Goal: Task Accomplishment & Management: Complete application form

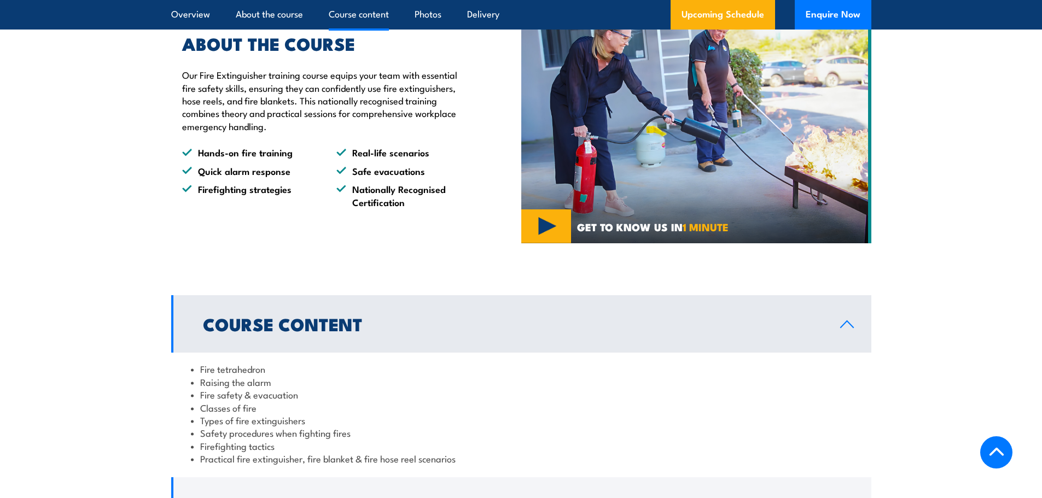
scroll to position [984, 0]
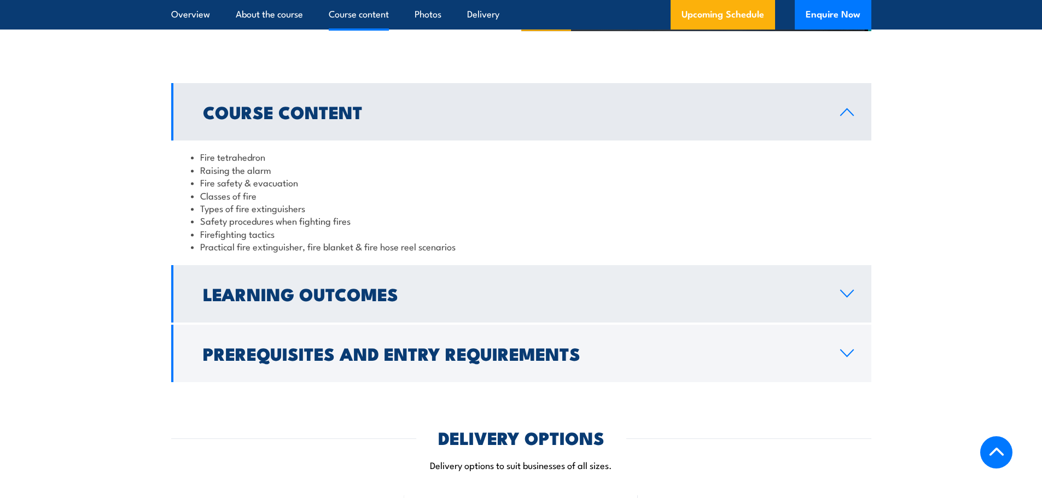
click at [382, 286] on h2 "Learning Outcomes" at bounding box center [513, 293] width 620 height 15
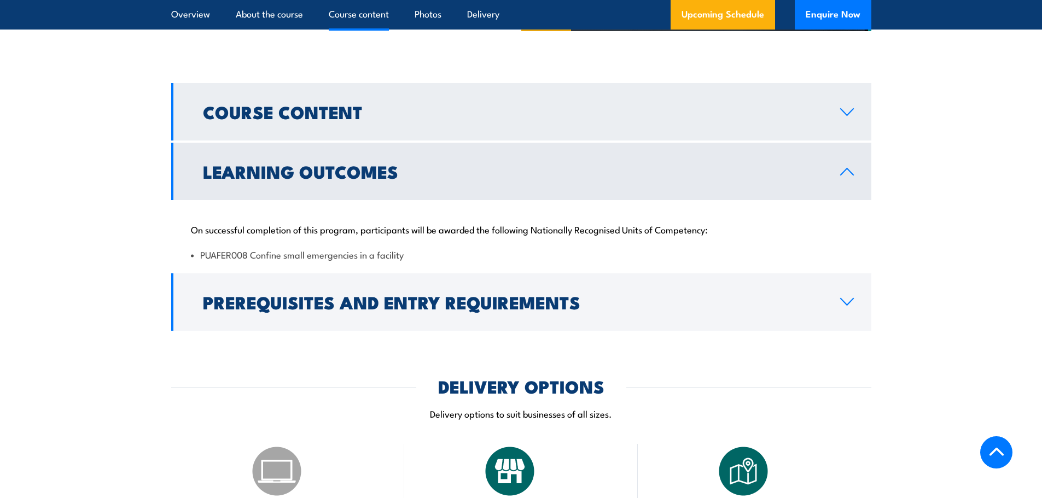
click at [504, 127] on link "Course Content" at bounding box center [521, 111] width 700 height 57
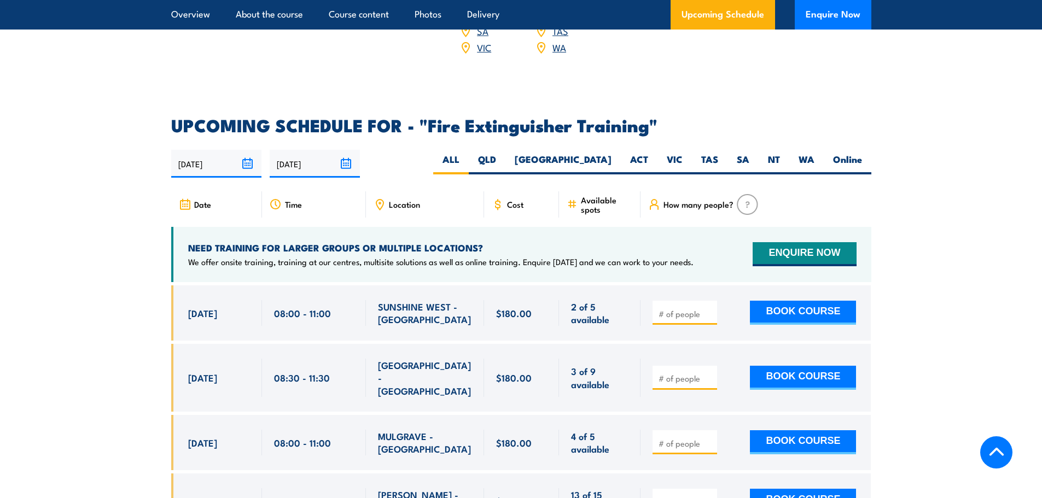
scroll to position [1750, 0]
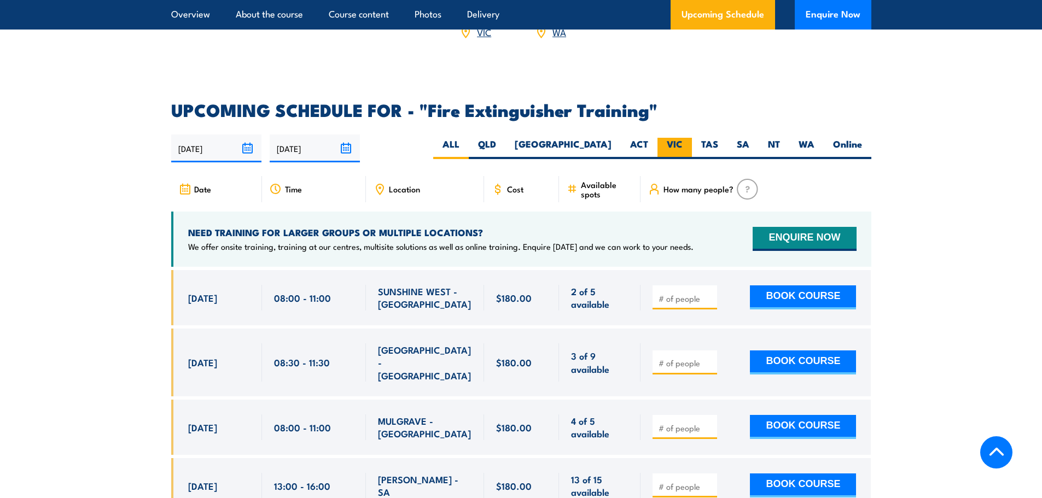
click at [679, 138] on label "VIC" at bounding box center [674, 148] width 34 height 21
click at [683, 138] on input "VIC" at bounding box center [686, 141] width 7 height 7
radio input "true"
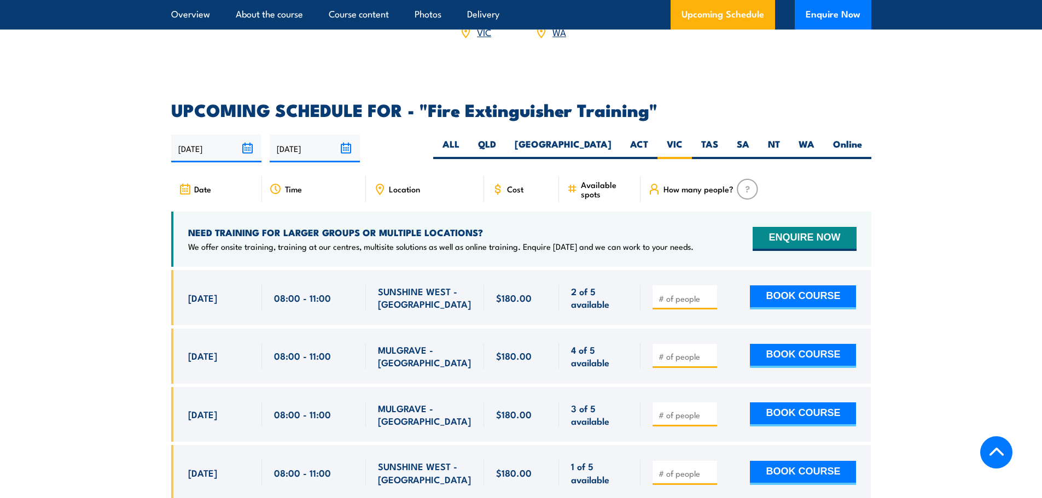
scroll to position [1726, 0]
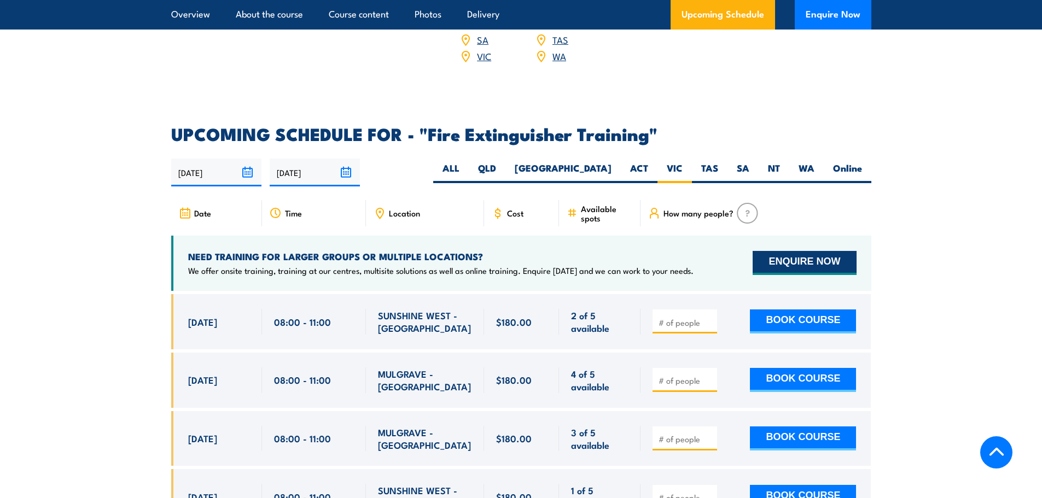
click at [817, 251] on button "ENQUIRE NOW" at bounding box center [804, 263] width 103 height 24
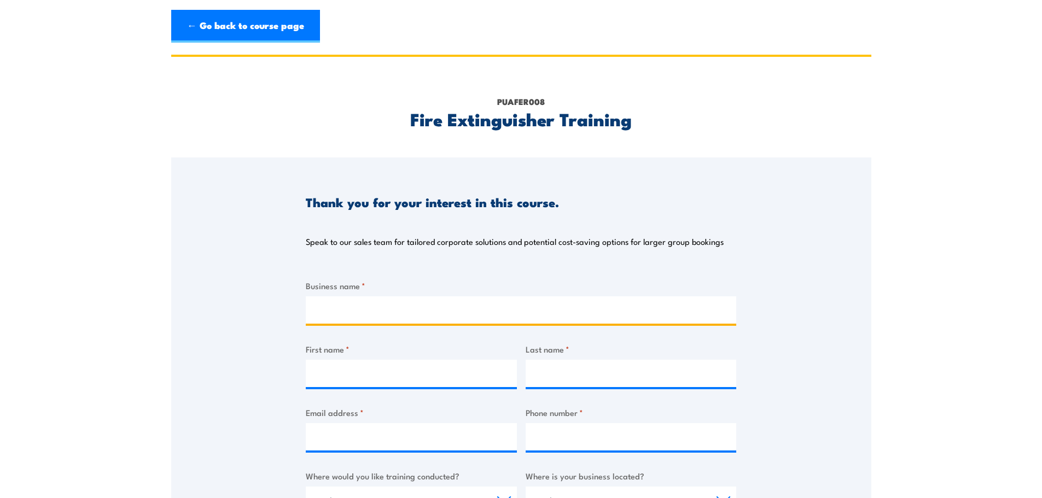
click at [377, 310] on input "Business name *" at bounding box center [521, 309] width 430 height 27
type input "RJE Global Pty Ltd"
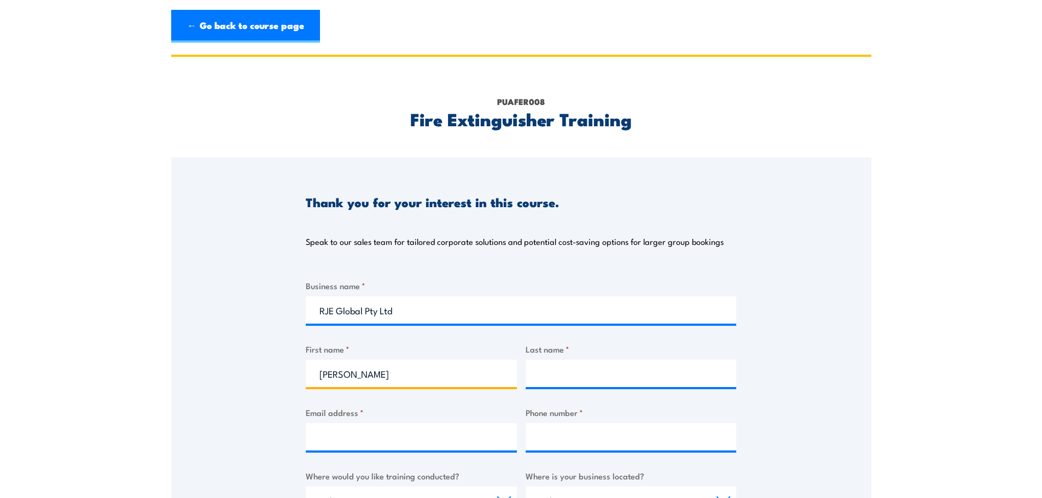
type input "[PERSON_NAME]"
type input "Ananyas"
type input "[PERSON_NAME][EMAIL_ADDRESS][DOMAIN_NAME]"
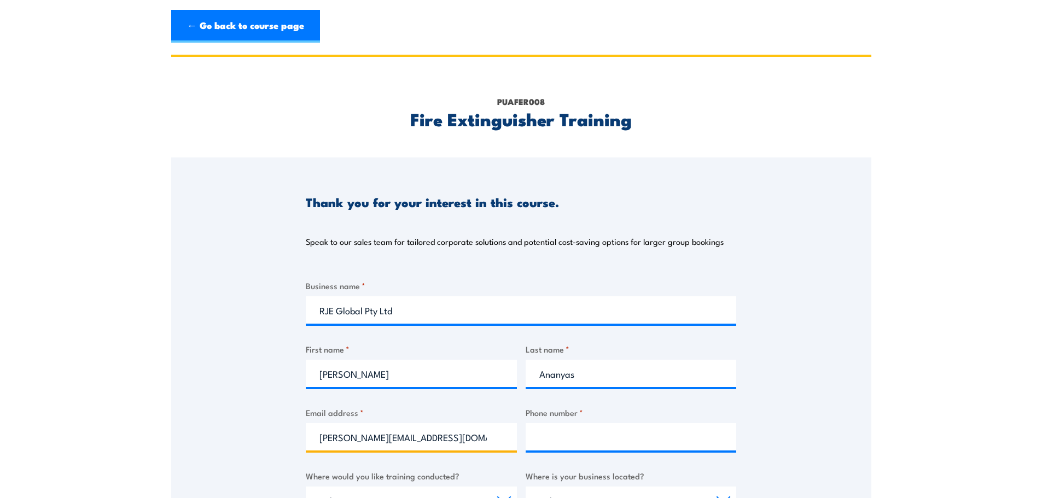
type input "0437037524"
select select "SA"
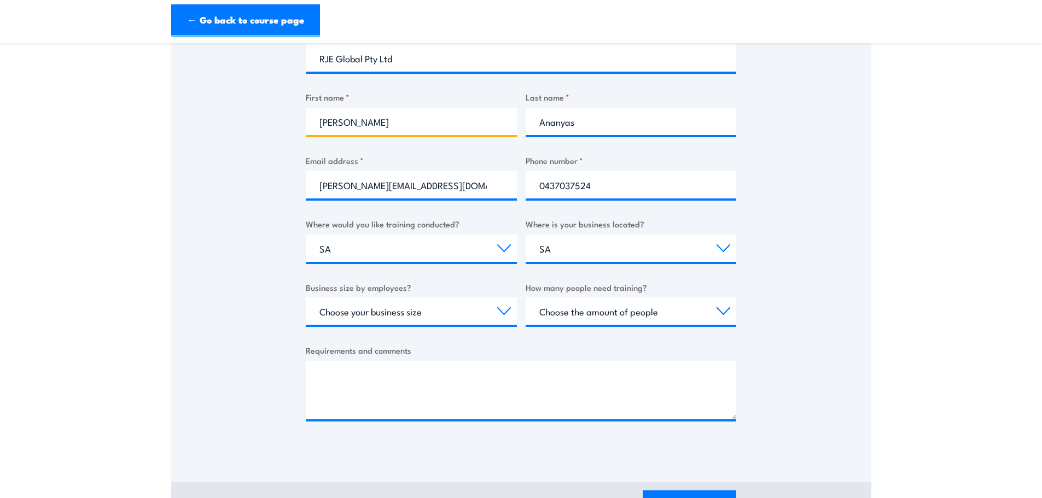
scroll to position [273, 0]
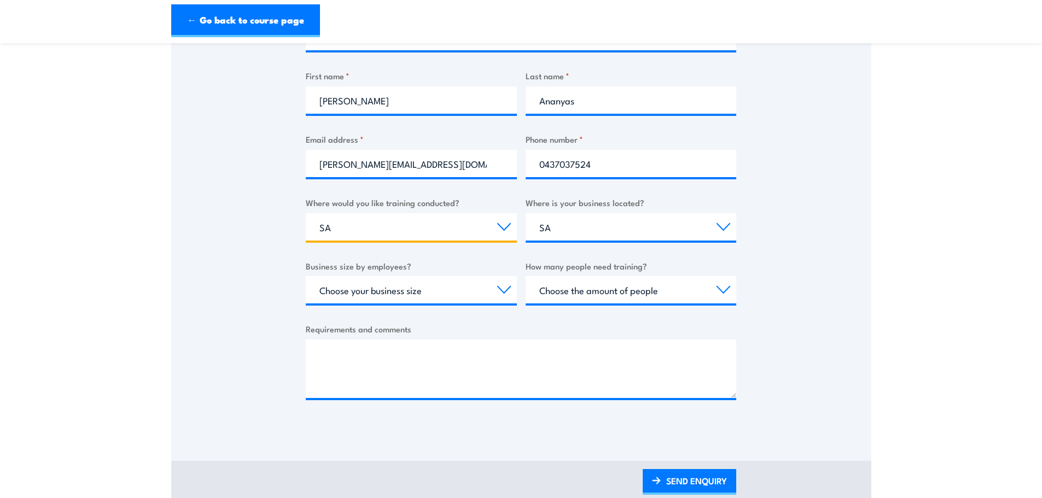
click at [417, 232] on select "Select a state or territory Nationally - multiple locations QLD NSW VIC SA ACT …" at bounding box center [411, 226] width 211 height 27
select select "VIC"
click at [306, 213] on select "Select a state or territory Nationally - multiple locations QLD NSW VIC SA ACT …" at bounding box center [411, 226] width 211 height 27
click at [268, 221] on div "Thank you for your interest in this course. Speak to our sales team for tailore…" at bounding box center [521, 157] width 700 height 546
click at [418, 292] on select "Choose your business size 1 to 19 20 to 199 200+" at bounding box center [411, 289] width 211 height 27
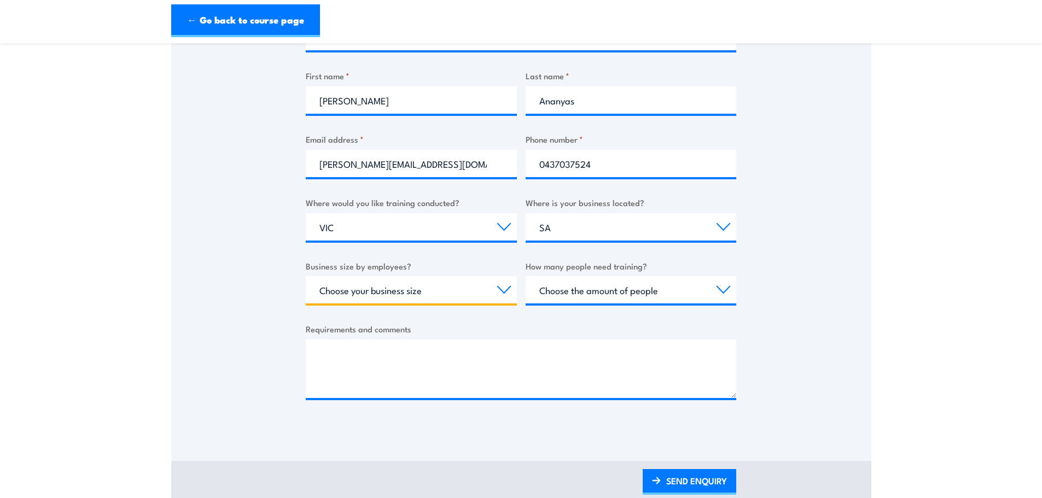
select select "200+"
click at [306, 276] on select "Choose your business size 1 to 19 20 to 199 200+" at bounding box center [411, 289] width 211 height 27
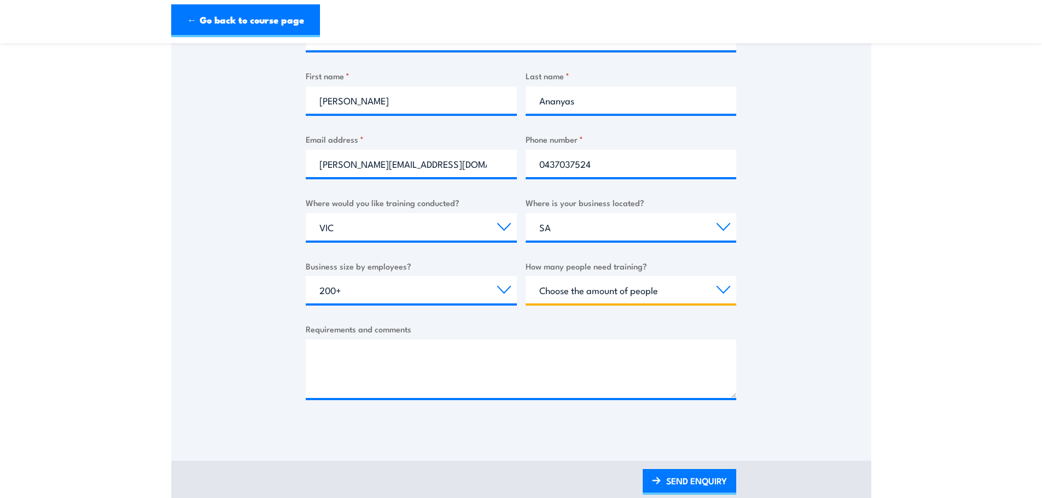
click at [613, 289] on select "Choose the amount of people 1 to 4 5 to 19 20+" at bounding box center [631, 289] width 211 height 27
select select "5 to 19"
click at [526, 276] on select "Choose the amount of people 1 to 4 5 to 19 20+" at bounding box center [631, 289] width 211 height 27
click at [229, 287] on div "Thank you for your interest in this course. Speak to our sales team for tailore…" at bounding box center [521, 157] width 700 height 546
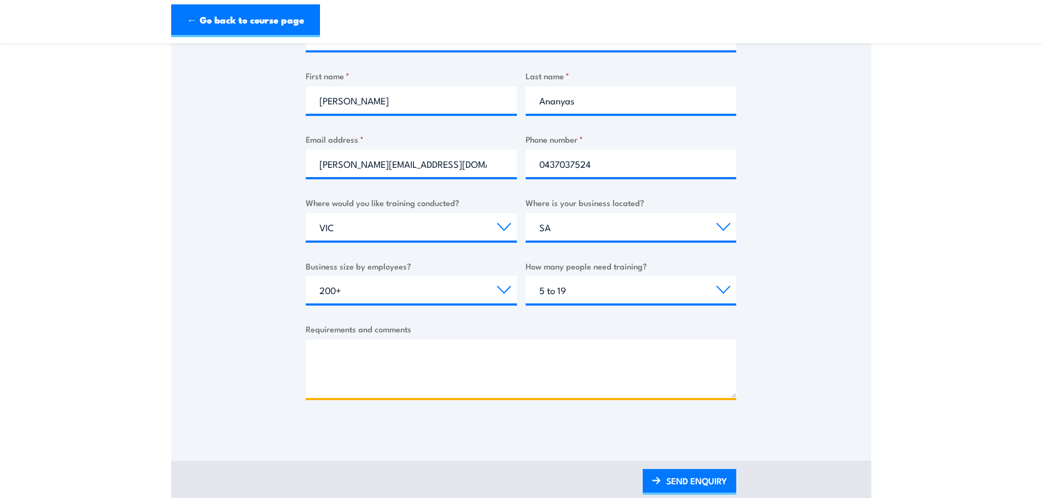
click at [452, 357] on textarea "Requirements and comments" at bounding box center [521, 369] width 430 height 59
click at [429, 370] on textarea "Hi" at bounding box center [521, 369] width 430 height 59
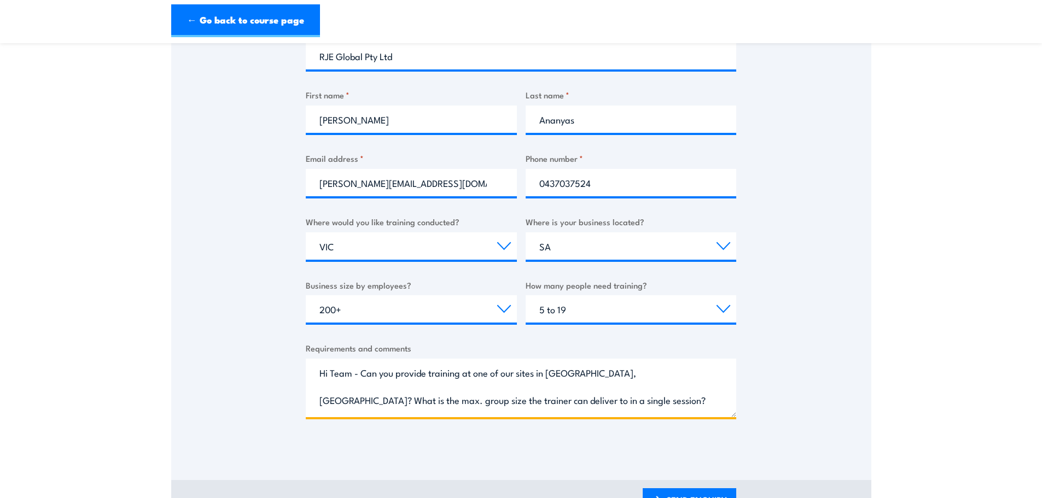
scroll to position [438, 0]
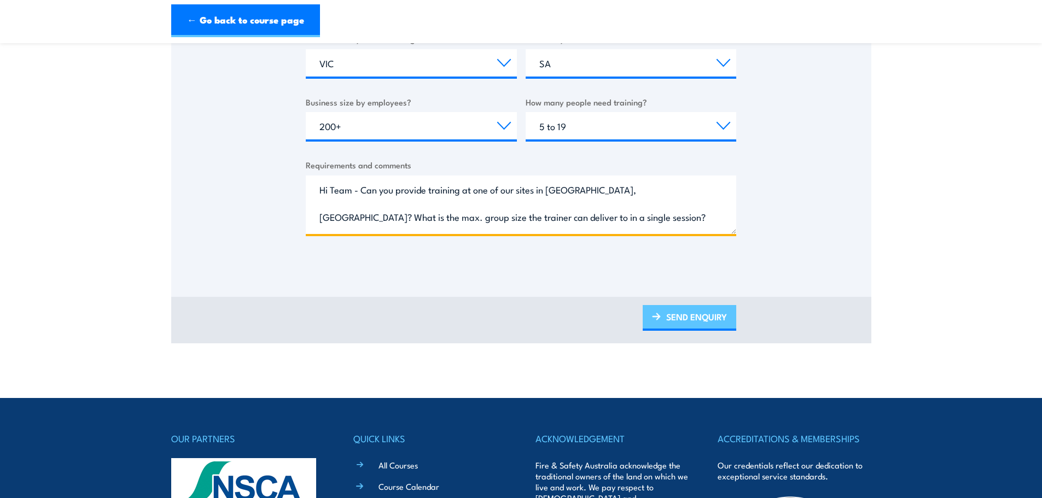
type textarea "Hi Team - Can you provide training at one of our sites in Mortlake, VIC? What i…"
click at [697, 311] on link "SEND ENQUIRY" at bounding box center [690, 318] width 94 height 26
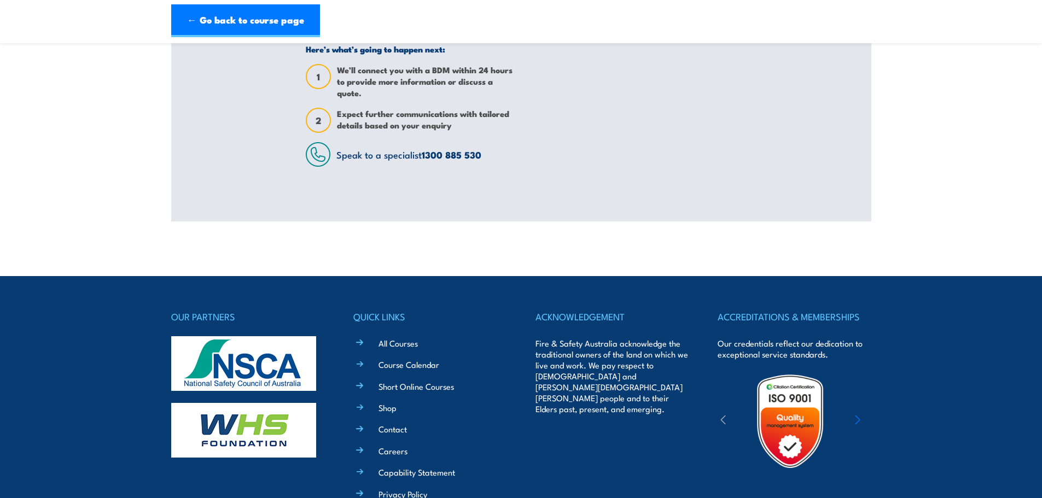
scroll to position [0, 0]
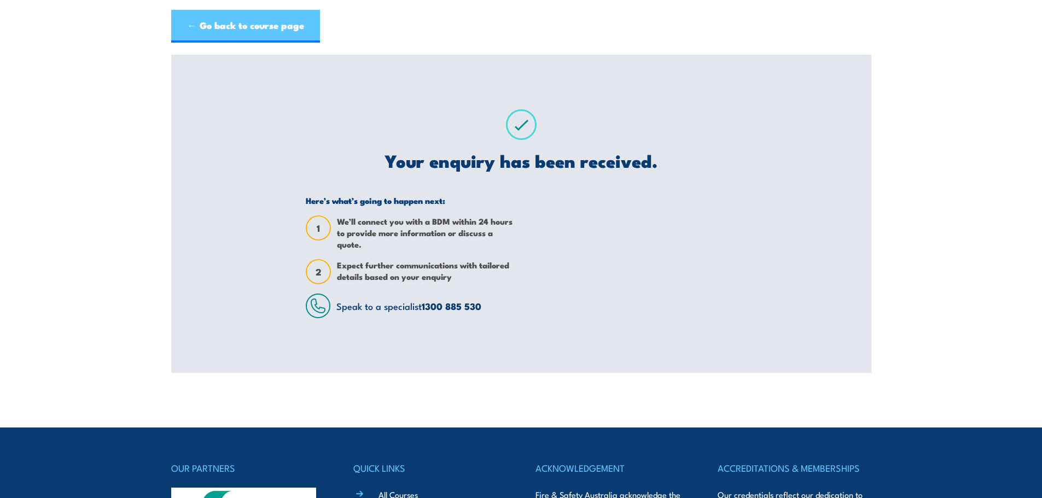
click at [232, 26] on link "← Go back to course page" at bounding box center [245, 26] width 149 height 33
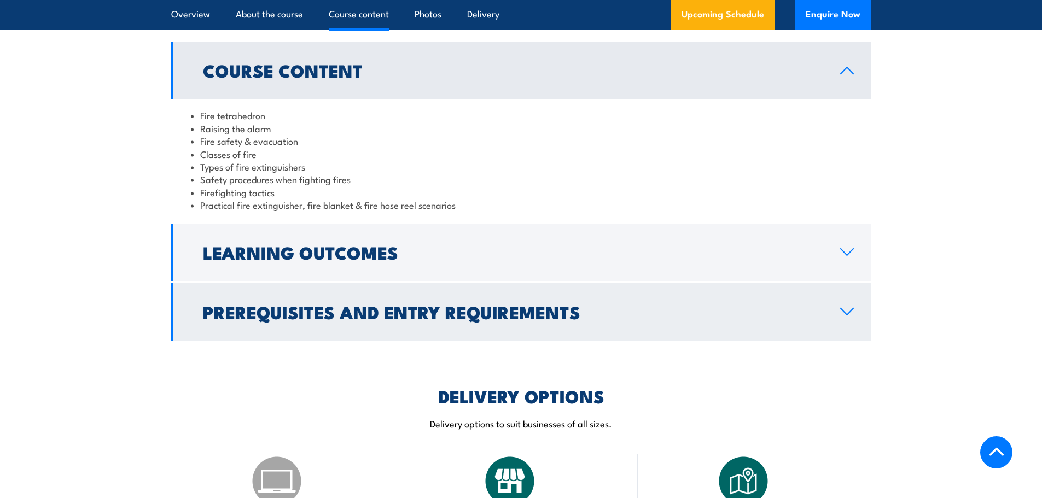
scroll to position [1070, 0]
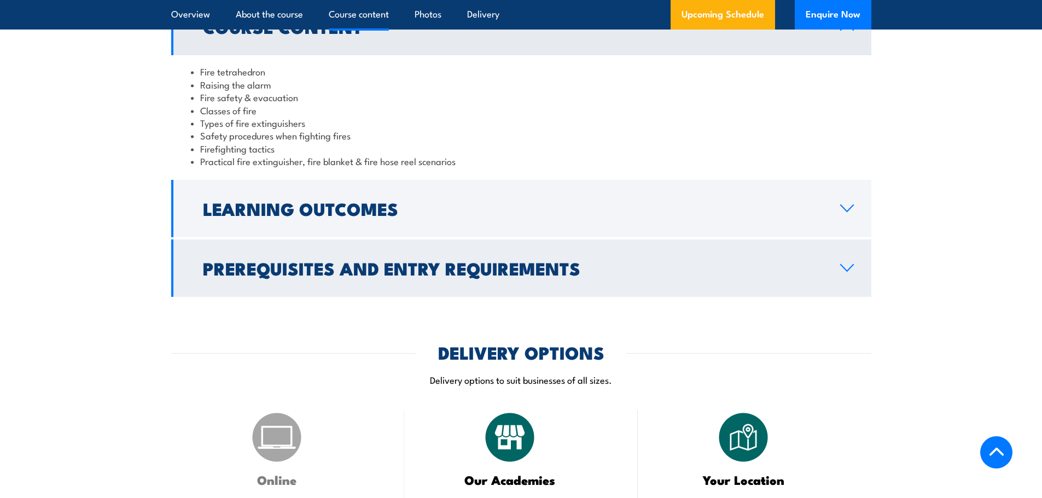
click at [443, 285] on link "Prerequisites and Entry Requirements" at bounding box center [521, 268] width 700 height 57
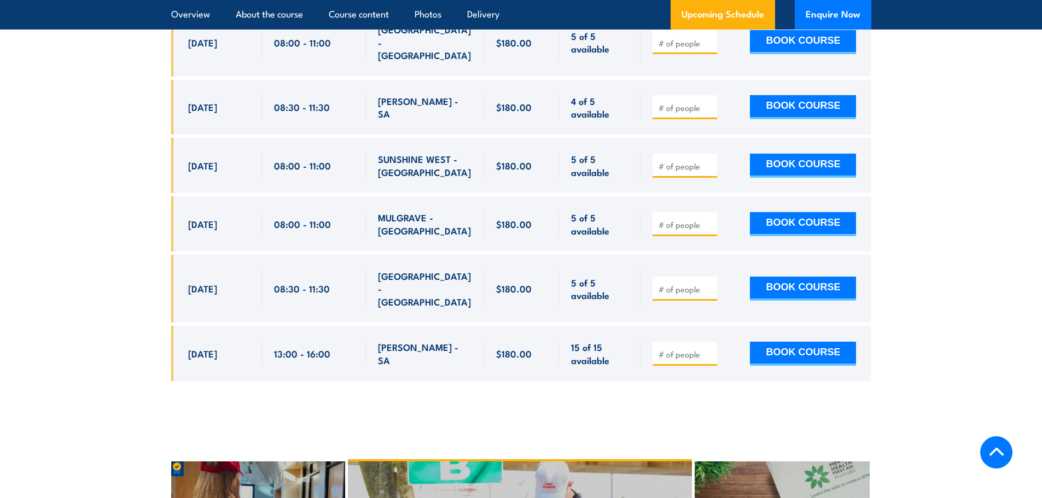
scroll to position [4953, 0]
